Goal: Obtain resource: Download file/media

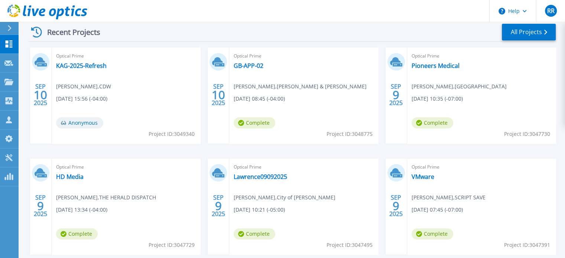
scroll to position [149, 0]
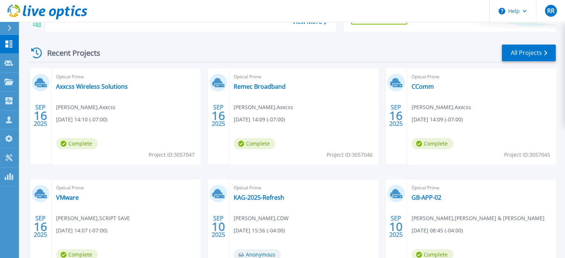
scroll to position [112, 0]
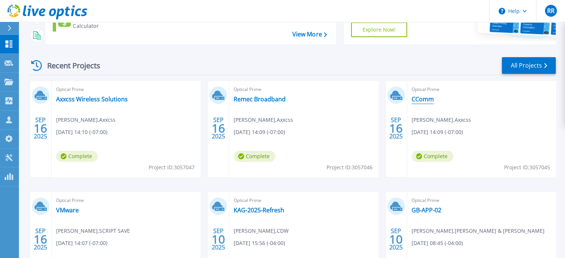
click at [421, 100] on link "CComm" at bounding box center [423, 99] width 22 height 7
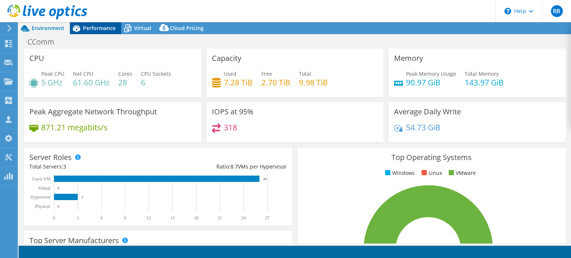
select select "USD"
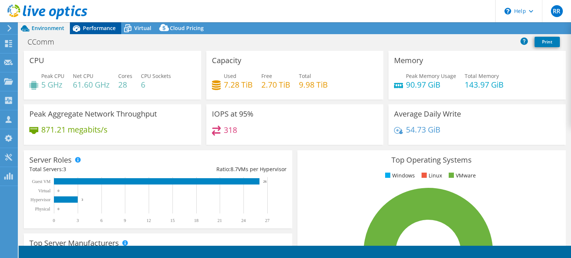
click at [96, 26] on span "Performance" at bounding box center [99, 28] width 33 height 7
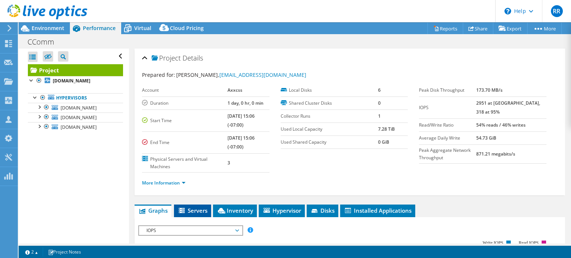
click at [199, 209] on span "Servers" at bounding box center [193, 210] width 30 height 7
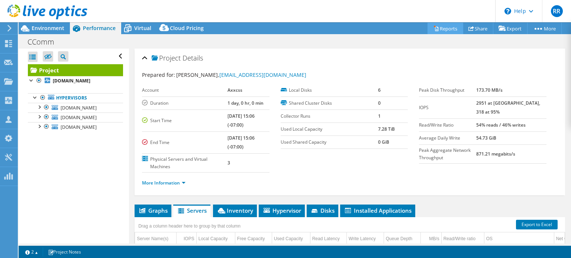
click at [445, 28] on link "Reports" at bounding box center [446, 29] width 36 height 12
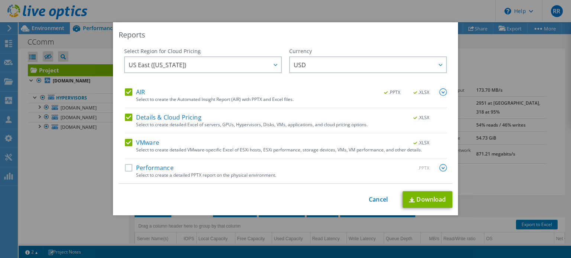
click at [125, 90] on label "AIR" at bounding box center [135, 91] width 20 height 7
click at [0, 0] on input "AIR" at bounding box center [0, 0] width 0 height 0
click at [425, 202] on link "Download" at bounding box center [428, 199] width 50 height 17
click at [55, 177] on div "Reports Select Region for Cloud Pricing Asia Pacific (Hong Kong) Asia Pacific (…" at bounding box center [285, 129] width 571 height 214
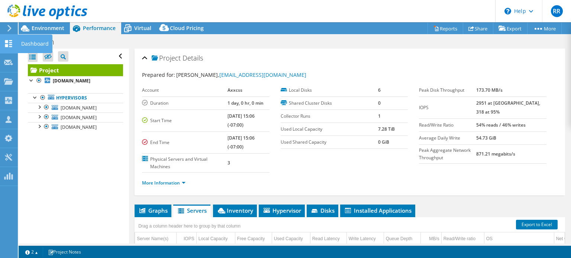
click at [9, 44] on icon at bounding box center [8, 43] width 9 height 7
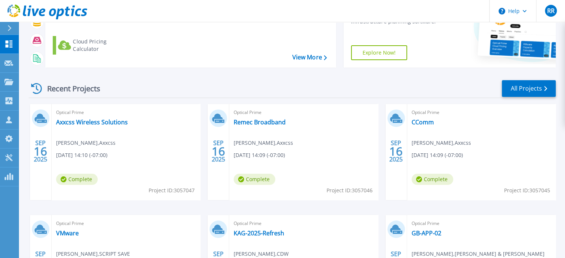
scroll to position [112, 0]
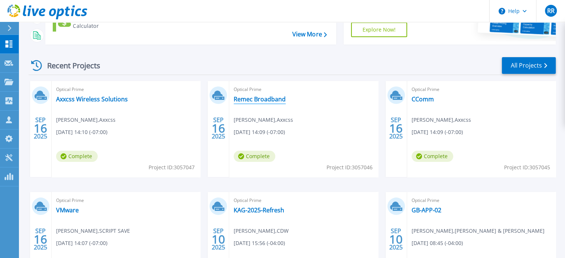
click at [261, 101] on link "Remec Broadband" at bounding box center [260, 99] width 52 height 7
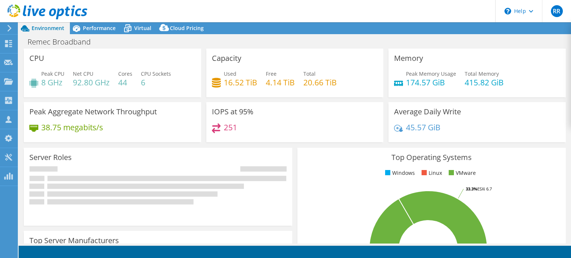
select select "USD"
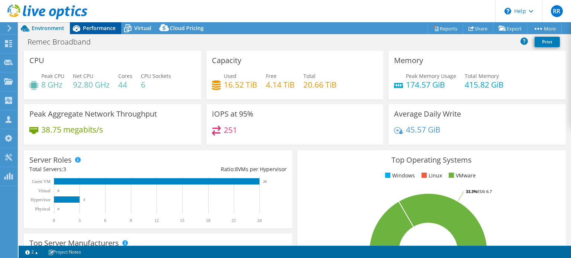
click at [98, 26] on span "Performance" at bounding box center [99, 28] width 33 height 7
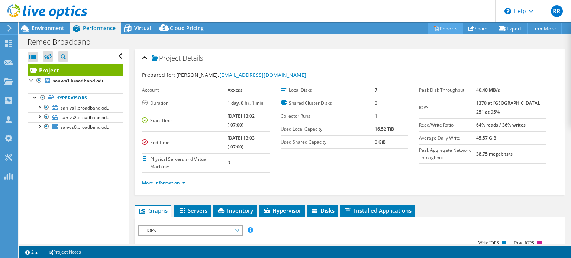
click at [442, 26] on link "Reports" at bounding box center [446, 29] width 36 height 12
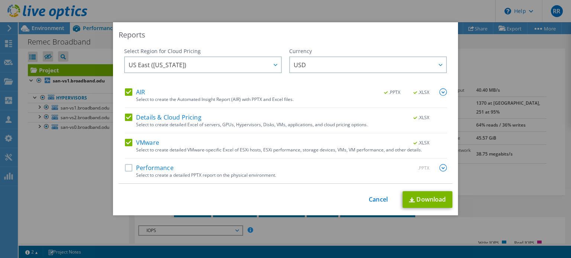
click at [128, 90] on label "AIR" at bounding box center [135, 91] width 20 height 7
click at [0, 0] on input "AIR" at bounding box center [0, 0] width 0 height 0
click at [431, 195] on link "Download" at bounding box center [428, 199] width 50 height 17
click at [377, 199] on link "Cancel" at bounding box center [378, 199] width 19 height 7
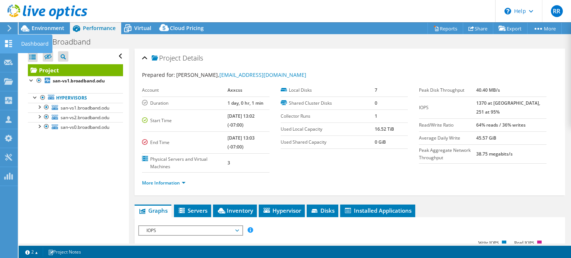
click at [29, 43] on div "Dashboard" at bounding box center [34, 44] width 35 height 19
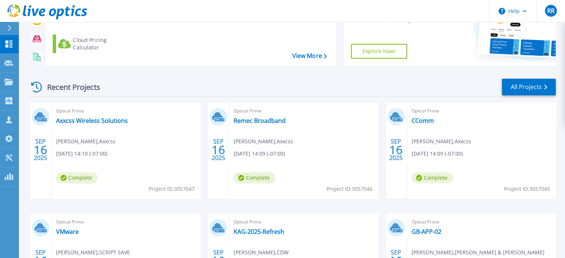
scroll to position [112, 0]
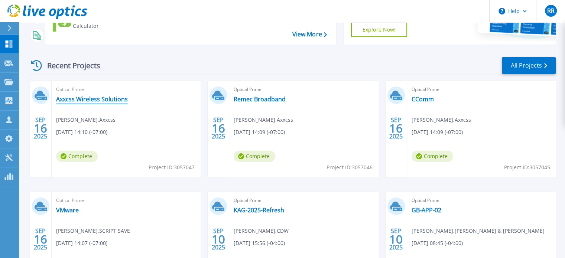
click at [80, 99] on link "Axxcss Wireless Solutions" at bounding box center [92, 99] width 72 height 7
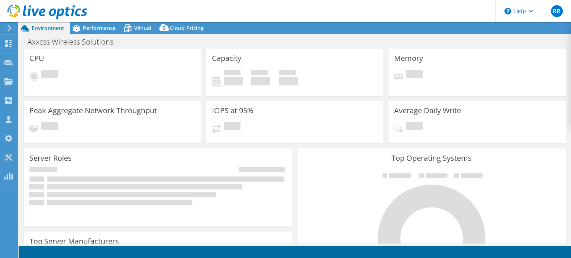
select select "USD"
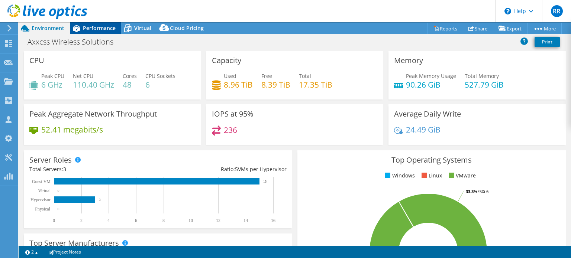
click at [96, 27] on span "Performance" at bounding box center [99, 28] width 33 height 7
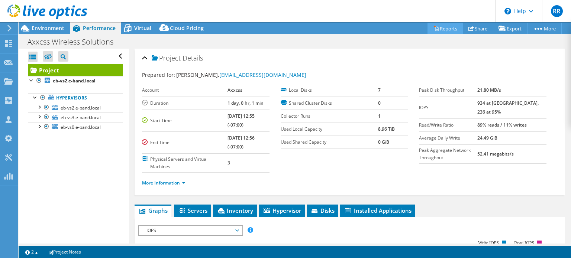
click at [444, 29] on link "Reports" at bounding box center [446, 29] width 36 height 12
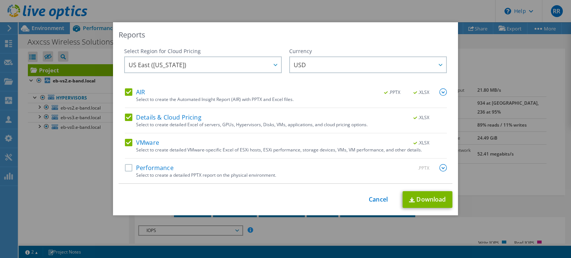
click at [128, 90] on label "AIR" at bounding box center [135, 91] width 20 height 7
click at [0, 0] on input "AIR" at bounding box center [0, 0] width 0 height 0
click at [435, 201] on link "Download" at bounding box center [428, 199] width 50 height 17
click at [374, 199] on link "Cancel" at bounding box center [378, 199] width 19 height 7
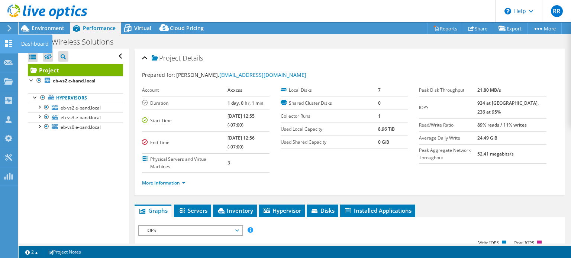
click at [26, 42] on div "Dashboard" at bounding box center [34, 44] width 35 height 19
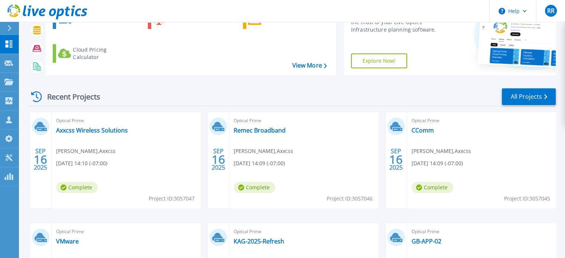
scroll to position [74, 0]
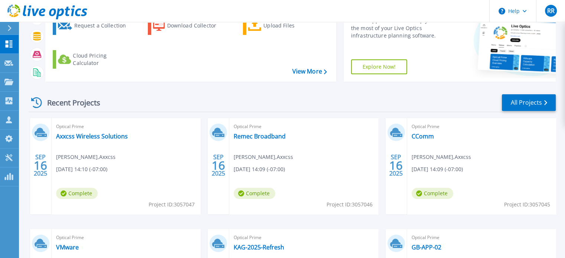
click at [187, 98] on div "Recent Projects All Projects" at bounding box center [293, 103] width 528 height 19
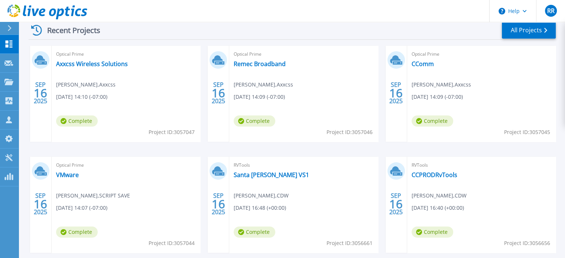
scroll to position [147, 0]
click at [514, 151] on div "SEP 16 2025 Optical Prime Axxcss Wireless Solutions charles schisler , Axxcss 0…" at bounding box center [290, 156] width 534 height 222
click at [428, 173] on link "CCPRODRvTools" at bounding box center [435, 174] width 46 height 7
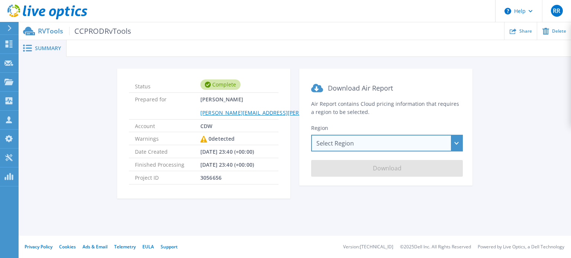
click at [455, 143] on div "Select Region Asia Pacific (Hong Kong) Asia Pacific (Mumbai) Asia Pacific (Seou…" at bounding box center [387, 143] width 152 height 17
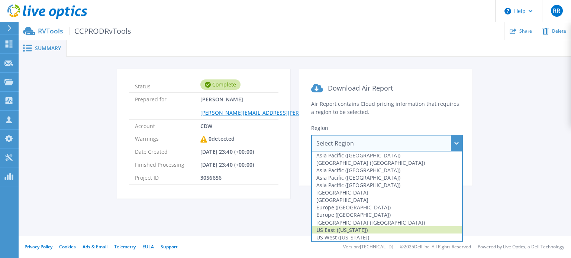
click at [342, 231] on div "US East (Virginia)" at bounding box center [387, 229] width 150 height 7
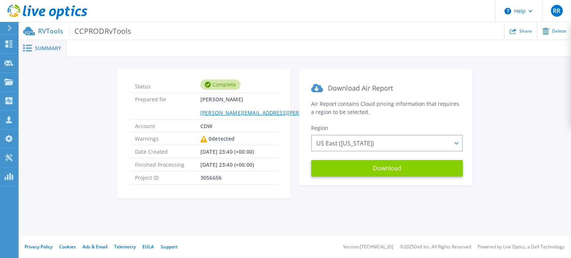
click at [378, 171] on button "Download" at bounding box center [387, 168] width 152 height 17
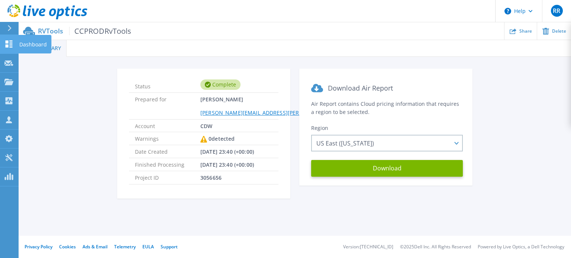
click at [39, 44] on p "Dashboard" at bounding box center [33, 44] width 28 height 19
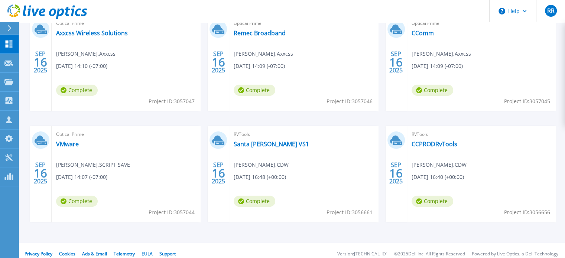
scroll to position [184, 0]
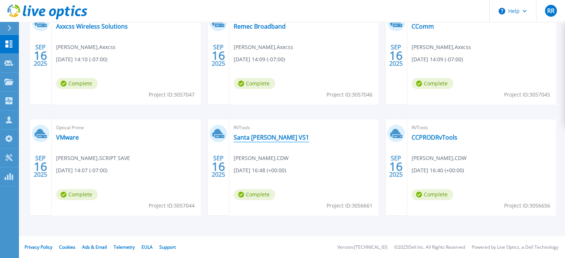
click at [260, 139] on link "Santa [PERSON_NAME] VS1" at bounding box center [271, 137] width 75 height 7
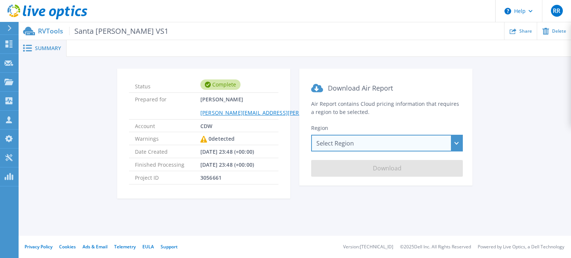
click at [457, 146] on div "Select Region [GEOGRAPHIC_DATA] ([GEOGRAPHIC_DATA]) [GEOGRAPHIC_DATA] ([GEOGRAP…" at bounding box center [387, 143] width 152 height 17
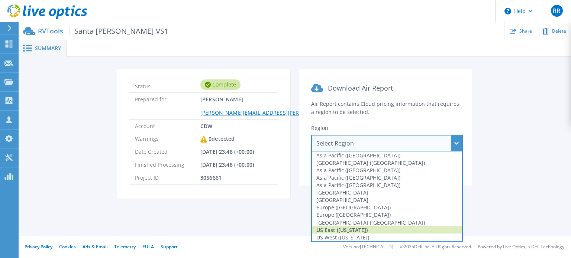
click at [354, 230] on div "US East ([US_STATE])" at bounding box center [387, 229] width 150 height 7
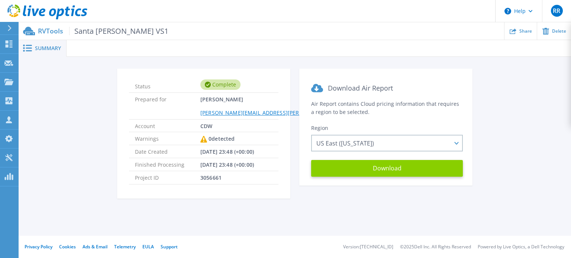
click at [387, 170] on button "Download" at bounding box center [387, 168] width 152 height 17
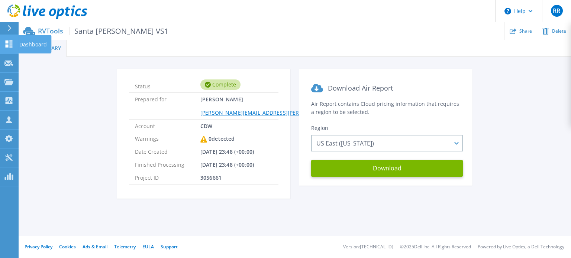
click at [25, 43] on p "Dashboard" at bounding box center [33, 44] width 28 height 19
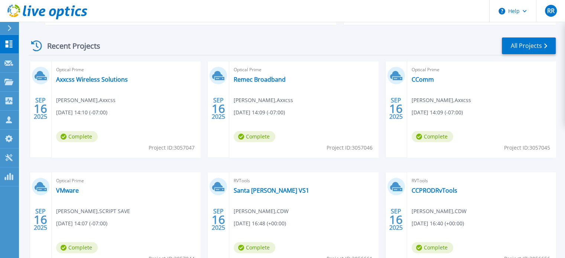
scroll to position [110, 0]
